Goal: Information Seeking & Learning: Find specific fact

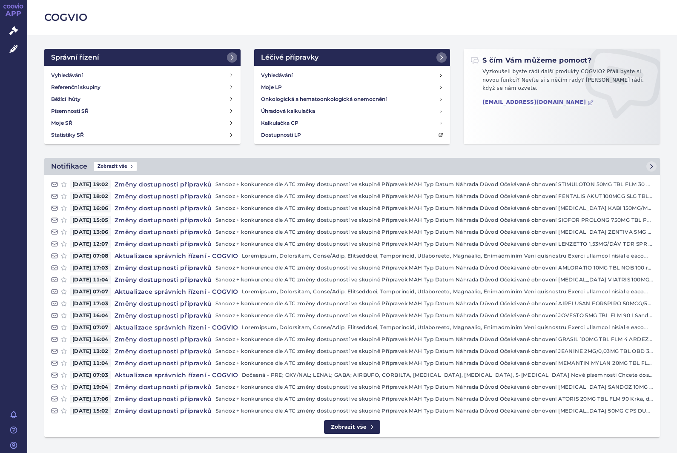
click at [89, 58] on h2 "Správní řízení" at bounding box center [75, 57] width 48 height 10
click at [77, 71] on h4 "Vyhledávání" at bounding box center [67, 75] width 32 height 9
click at [231, 73] on icon at bounding box center [231, 75] width 5 height 5
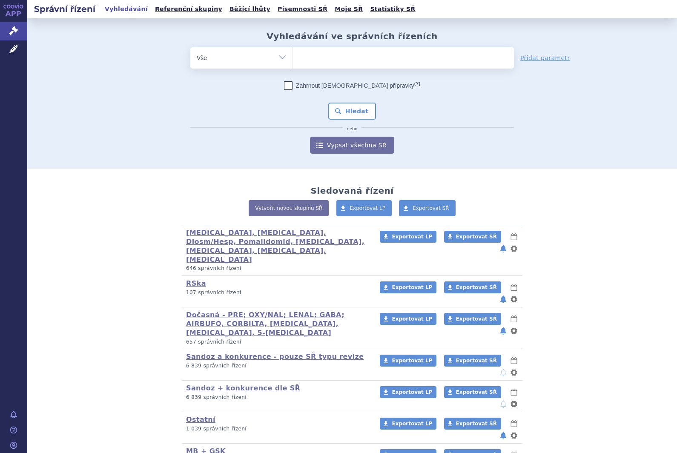
click at [227, 55] on select "Vše Spisová značka Typ SŘ Přípravek/SUKL kód Účastník/Držitel" at bounding box center [241, 56] width 102 height 19
select select "filter-product"
click at [327, 48] on ul at bounding box center [403, 56] width 221 height 18
click at [293, 48] on select at bounding box center [293, 57] width 0 height 21
type input "gabanox"
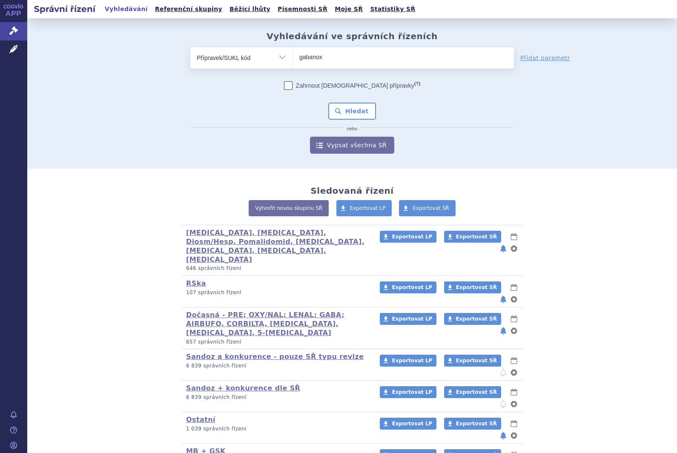
click at [377, 142] on link "Vypsat všechna SŘ" at bounding box center [352, 145] width 84 height 17
click at [362, 109] on button "Hledat" at bounding box center [352, 111] width 48 height 17
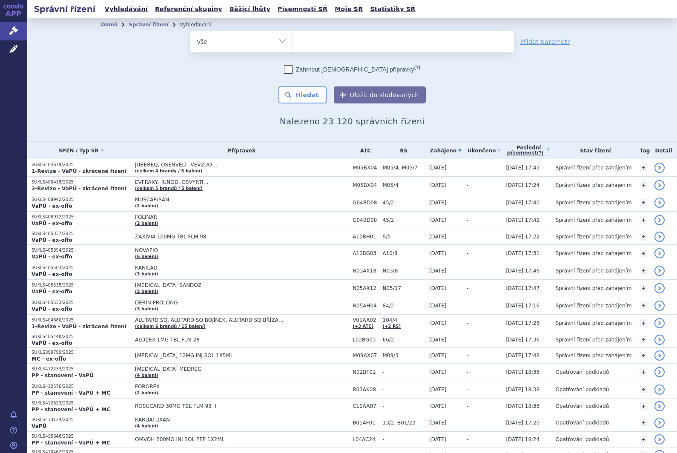
click at [240, 46] on select "Vše Spisová značka Typ SŘ Přípravek/SUKL kód Účastník/Držitel" at bounding box center [241, 40] width 102 height 19
select select "filter-product"
click at [331, 42] on ul at bounding box center [403, 40] width 221 height 18
click at [293, 42] on select at bounding box center [293, 41] width 0 height 21
type input "gabanox"
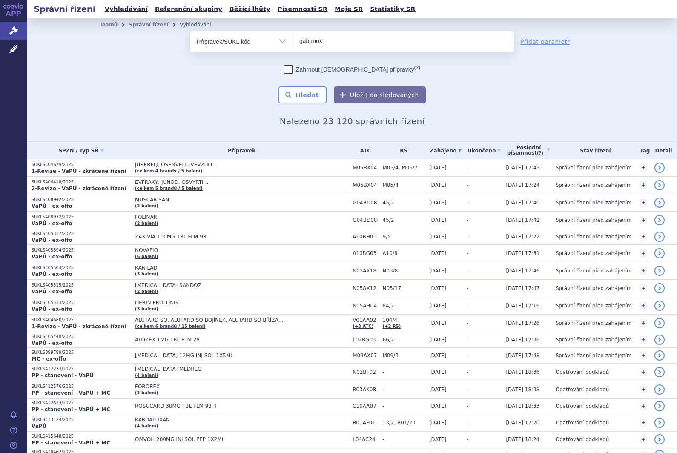
click at [316, 90] on button "Hledat" at bounding box center [303, 94] width 48 height 17
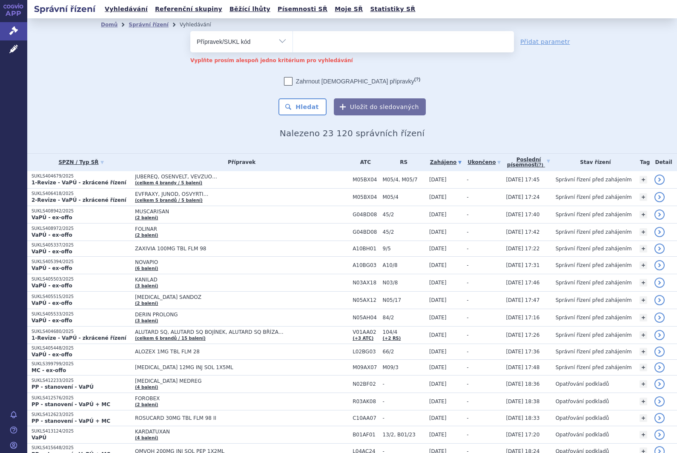
click at [339, 38] on ul at bounding box center [403, 40] width 221 height 18
click at [293, 38] on select at bounding box center [293, 41] width 0 height 21
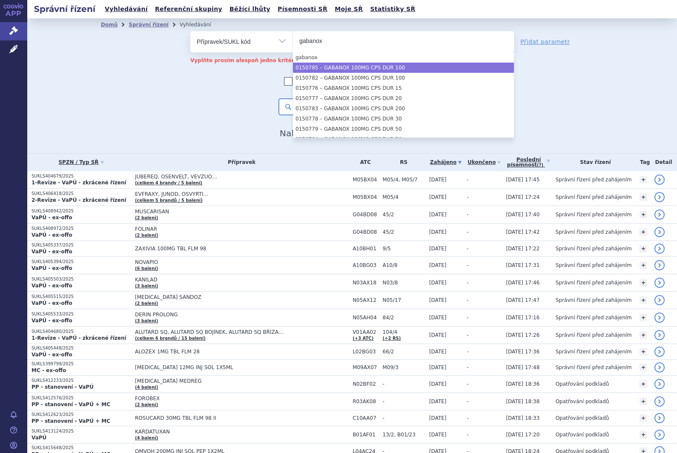
type input "gabanox"
select select "82660070-f08e-4022-ba61-8491afec9091"
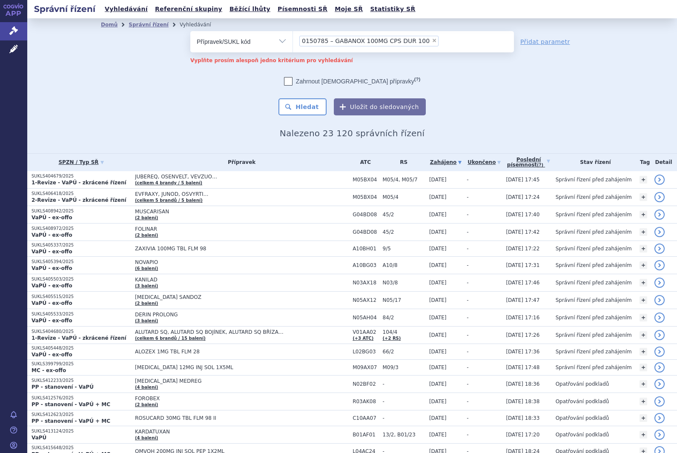
click at [308, 106] on button "Hledat" at bounding box center [303, 106] width 48 height 17
